Goal: Complete application form

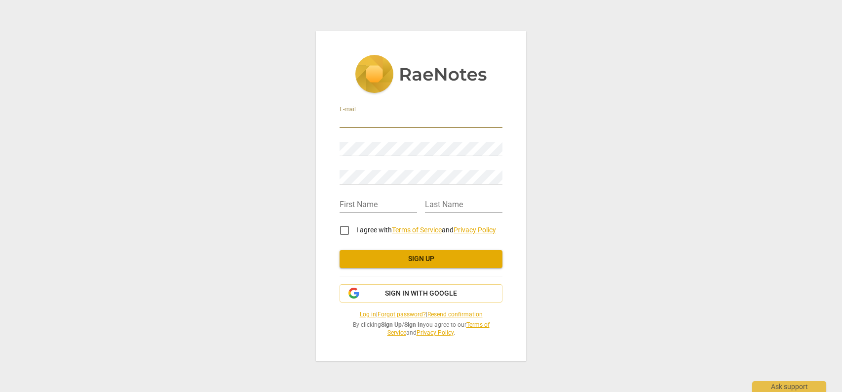
click at [372, 117] on input "email" at bounding box center [421, 121] width 163 height 14
type input "[PERSON_NAME][EMAIL_ADDRESS][DOMAIN_NAME]"
type input "Wendy"
type input "Perrotti"
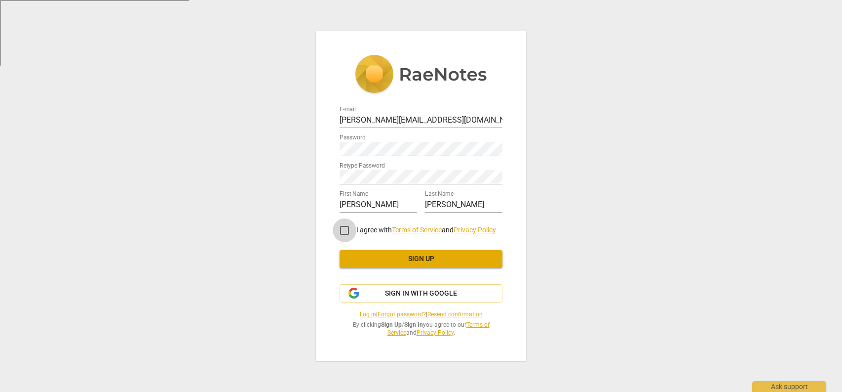
click at [347, 231] on input "I agree with Terms of Service and Privacy Policy" at bounding box center [345, 230] width 24 height 24
checkbox input "true"
click at [380, 259] on span "Sign up" at bounding box center [421, 259] width 147 height 10
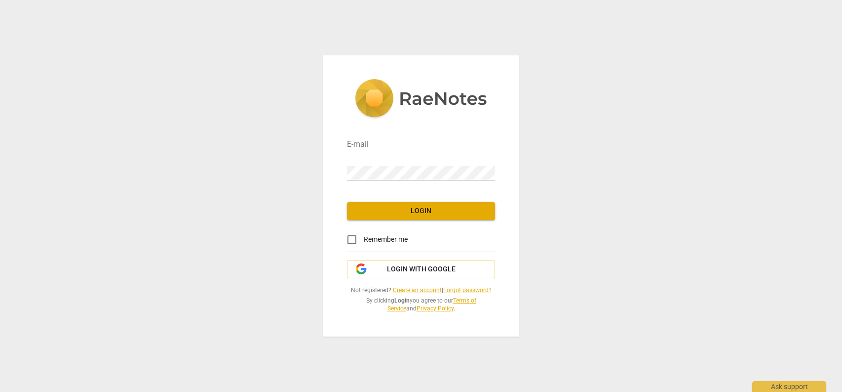
type input "[PERSON_NAME][EMAIL_ADDRESS][DOMAIN_NAME]"
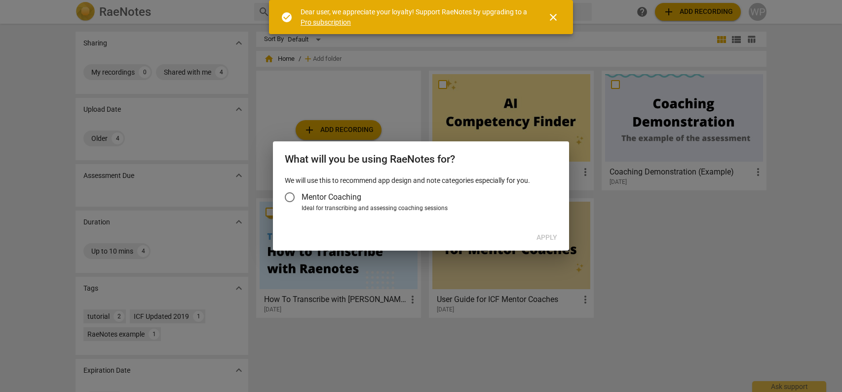
click at [292, 195] on input "Mentor Coaching" at bounding box center [290, 197] width 24 height 24
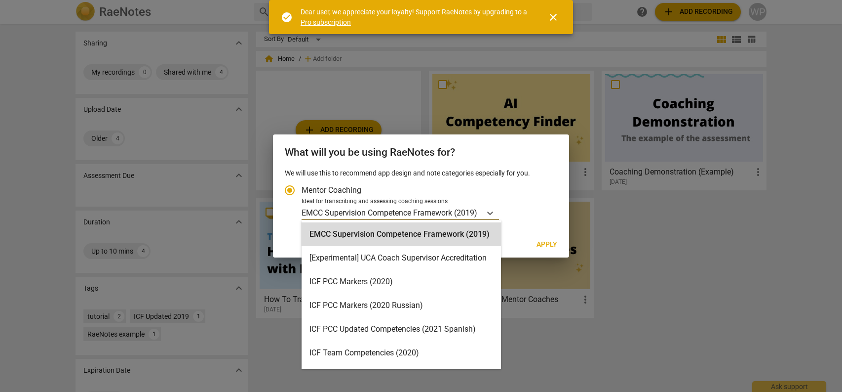
click at [335, 212] on p "EMCC Supervision Competence Framework (2019)" at bounding box center [390, 212] width 176 height 11
click at [0, 0] on input "Ideal for transcribing and assessing coaching sessions EMCC Supervision Compete…" at bounding box center [0, 0] width 0 height 0
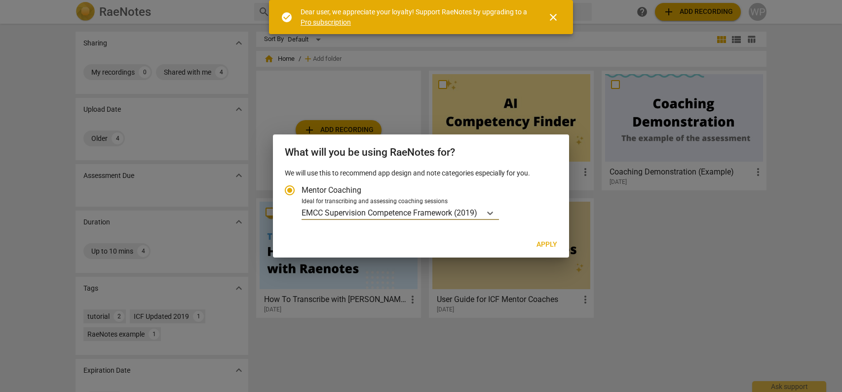
click at [335, 212] on p "EMCC Supervision Competence Framework (2019)" at bounding box center [390, 212] width 176 height 11
click at [0, 0] on input "Ideal for transcribing and assessing coaching sessions EMCC Supervision Compete…" at bounding box center [0, 0] width 0 height 0
click at [550, 243] on span "Apply" at bounding box center [547, 244] width 21 height 10
radio input "false"
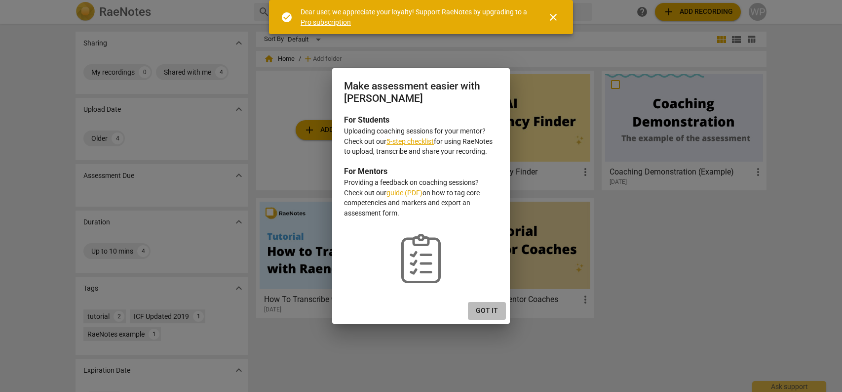
click at [482, 308] on span "Got it" at bounding box center [487, 311] width 22 height 10
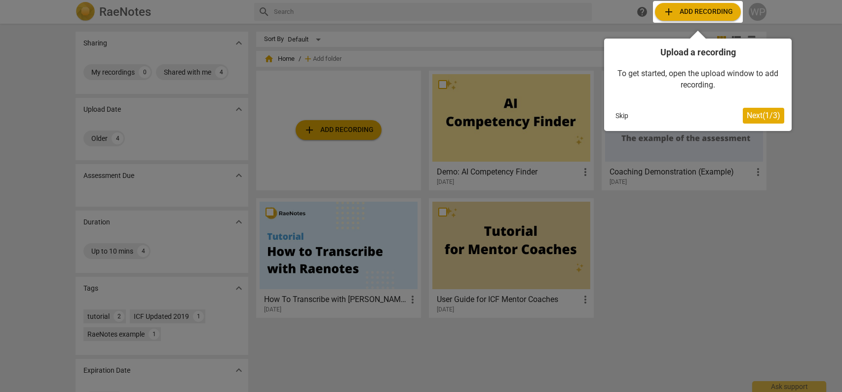
click at [620, 116] on button "Skip" at bounding box center [622, 115] width 21 height 15
